Goal: Transaction & Acquisition: Purchase product/service

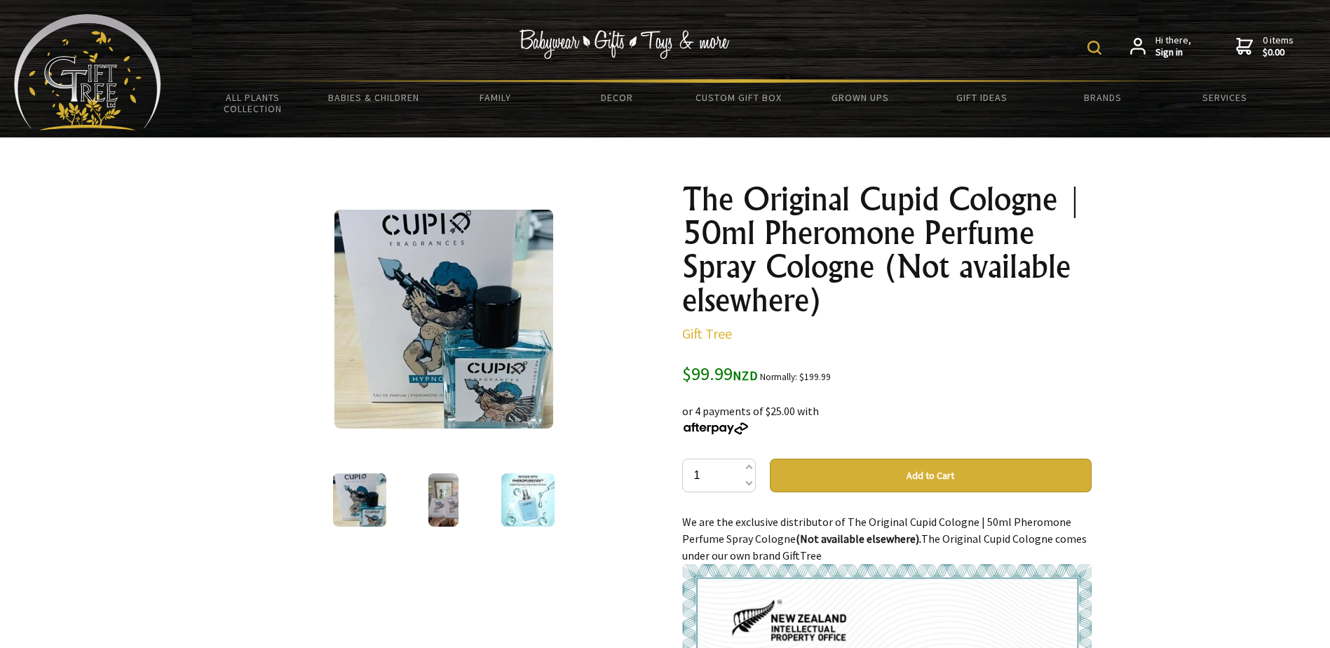
click at [365, 506] on img at bounding box center [359, 499] width 53 height 53
click at [438, 517] on img at bounding box center [443, 499] width 30 height 53
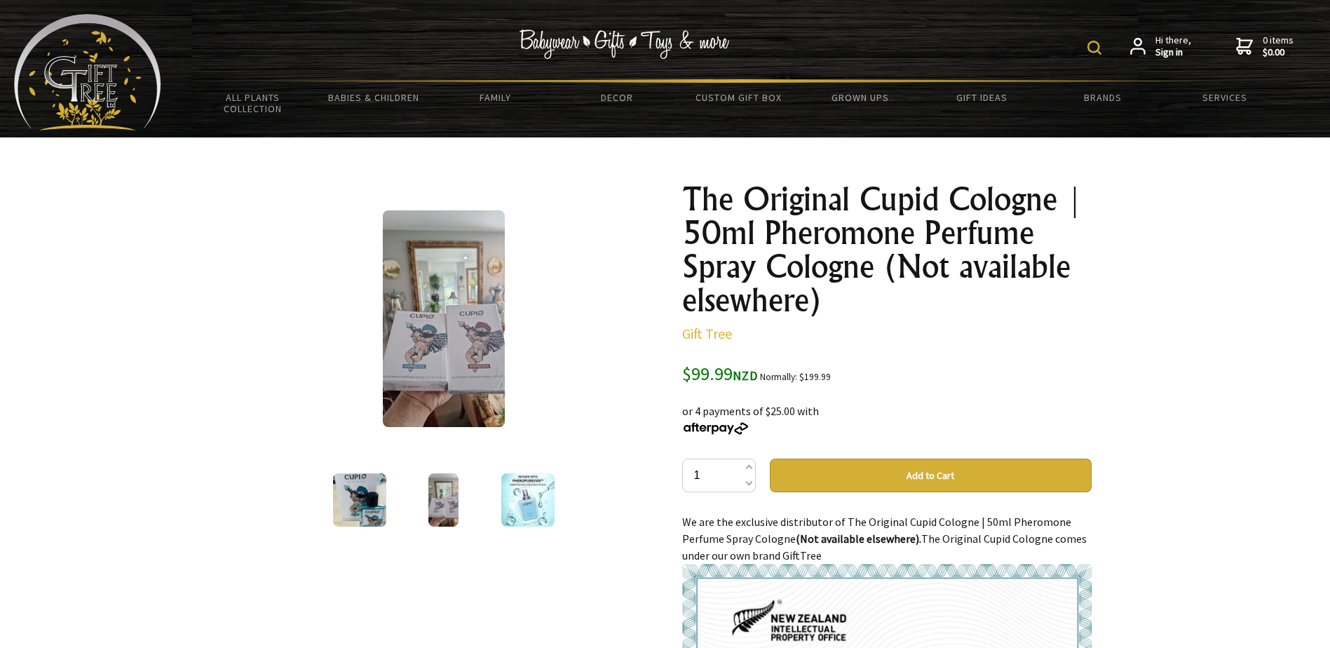
click at [473, 365] on img at bounding box center [444, 318] width 122 height 217
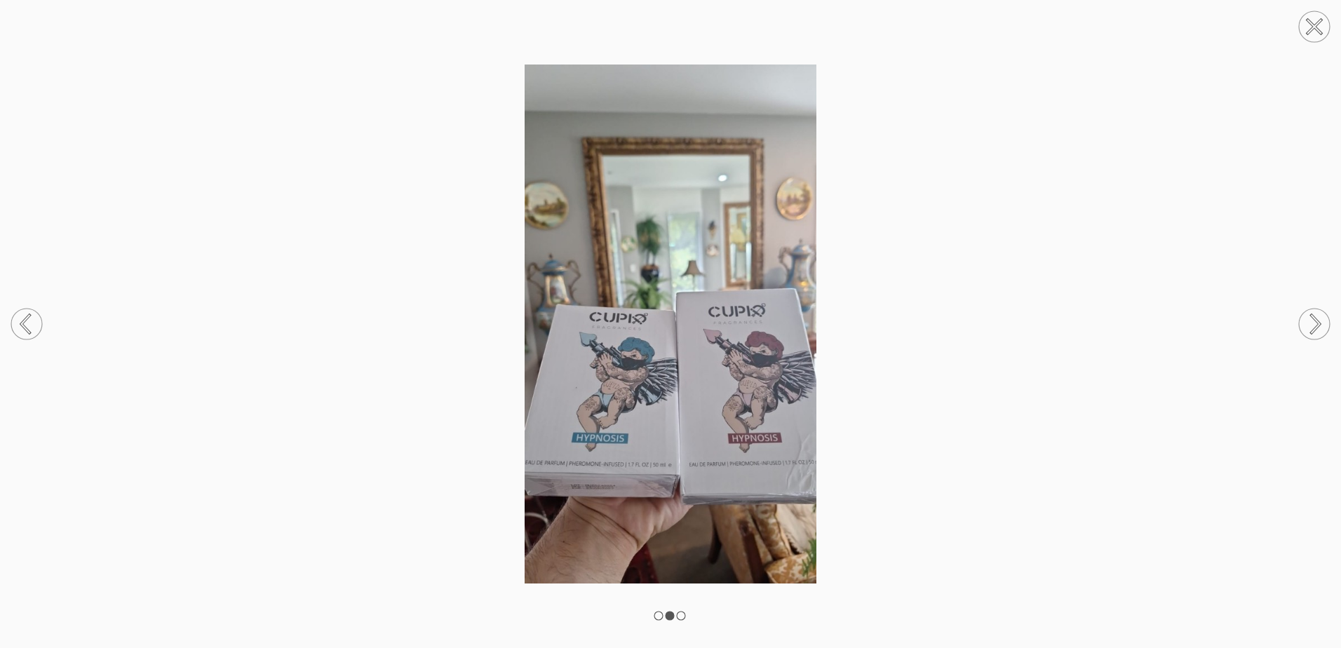
click at [1309, 33] on icon at bounding box center [1314, 27] width 14 height 14
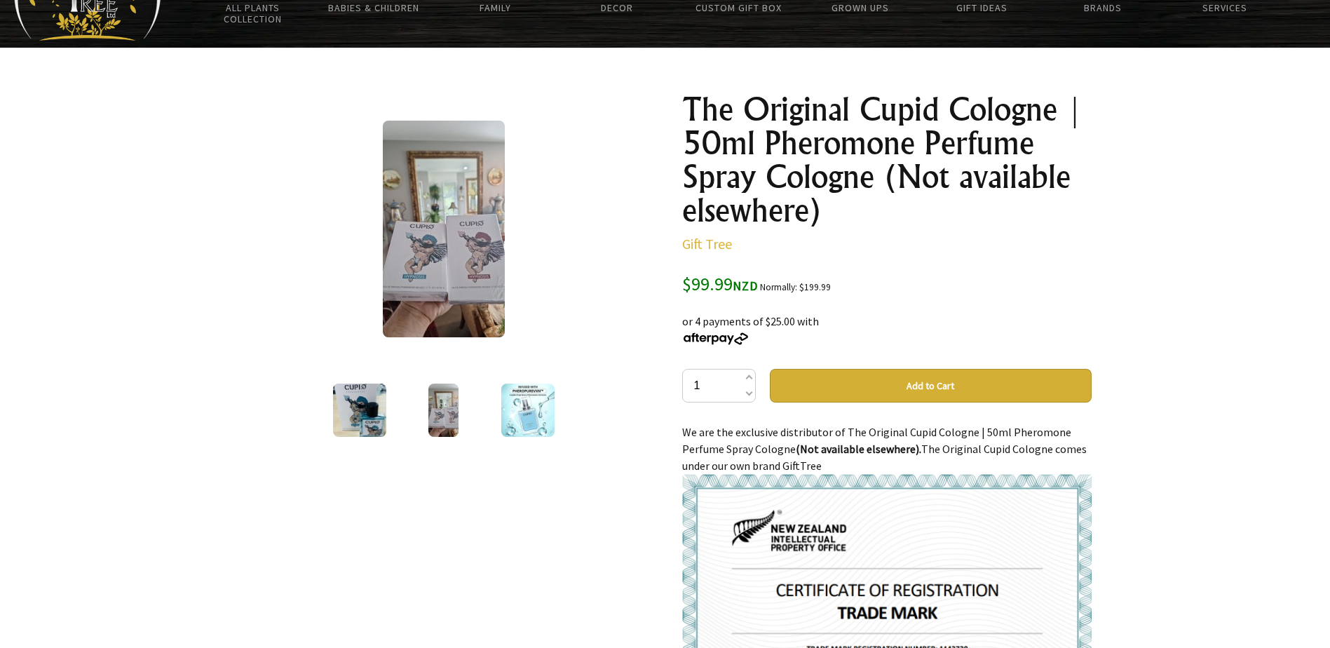
scroll to position [210, 0]
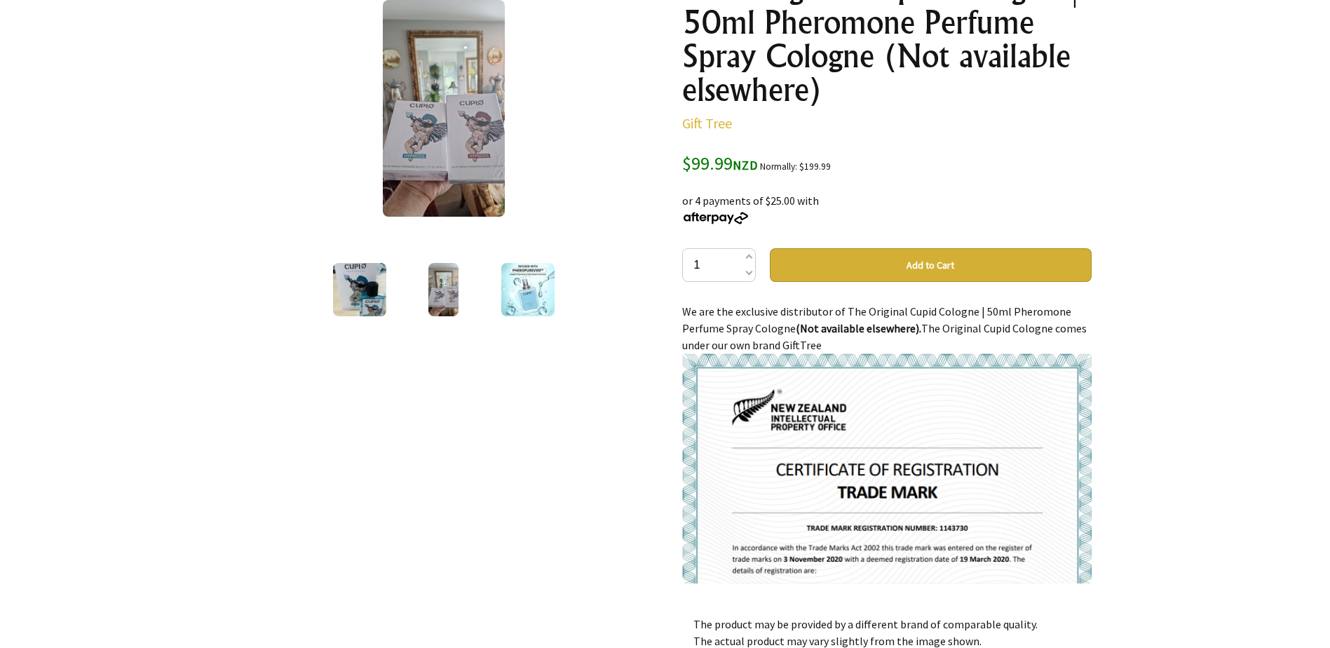
click at [532, 297] on img at bounding box center [527, 289] width 53 height 53
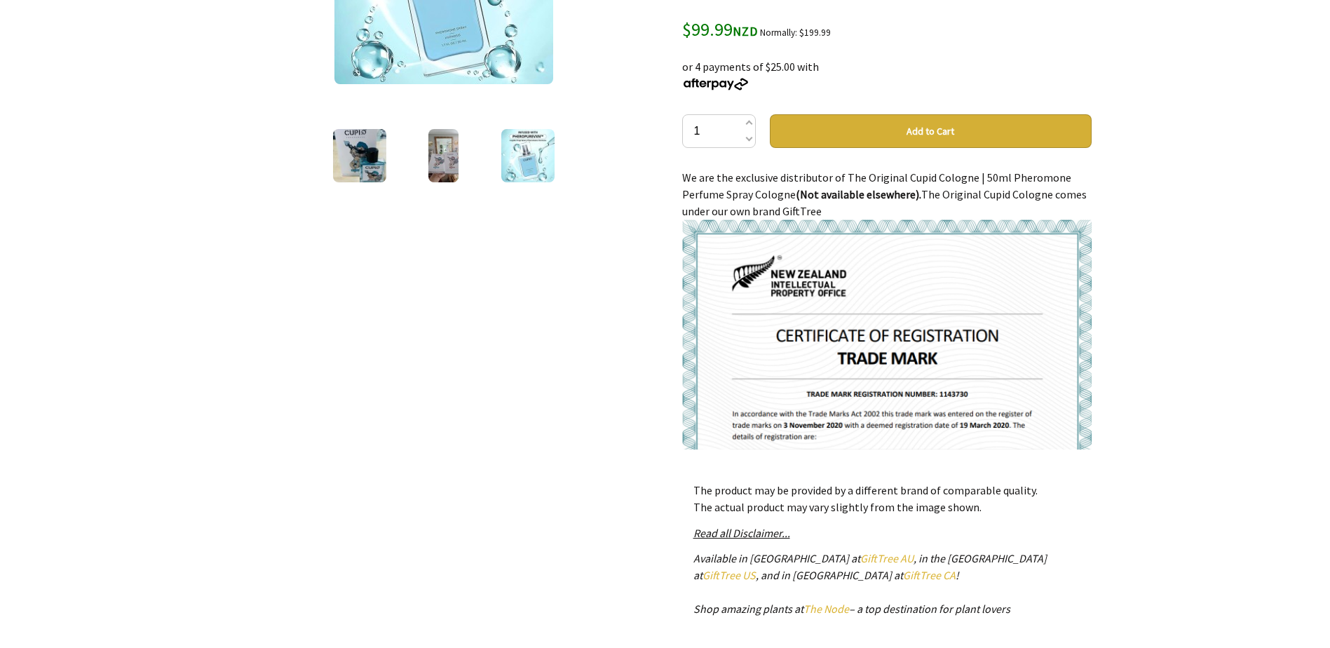
scroll to position [281, 0]
